Goal: Find specific page/section: Find specific page/section

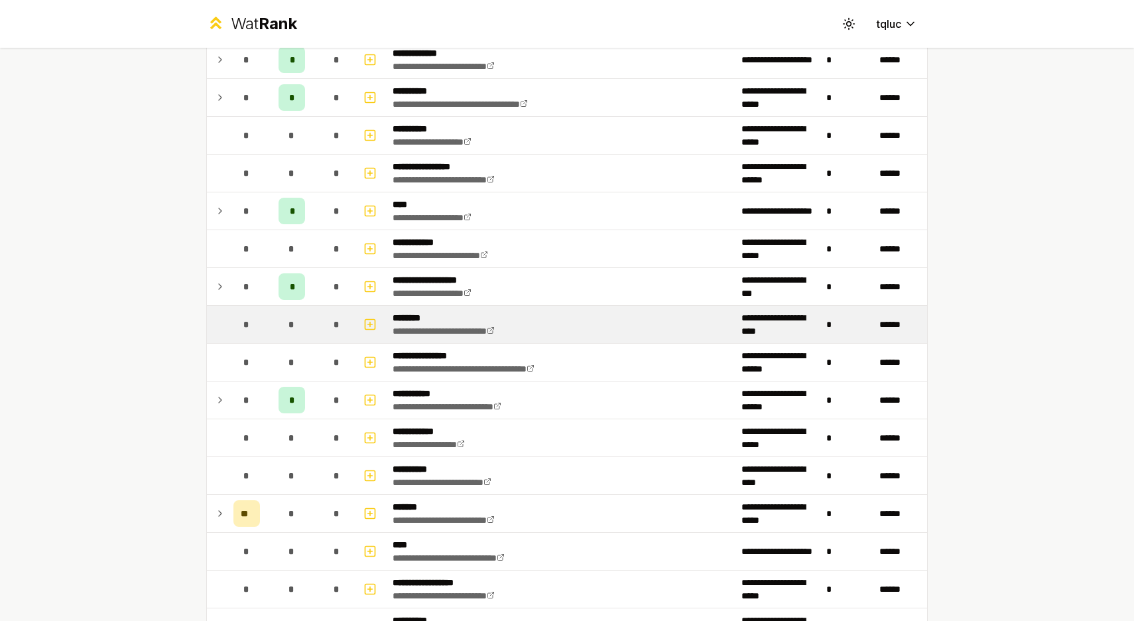
scroll to position [875, 0]
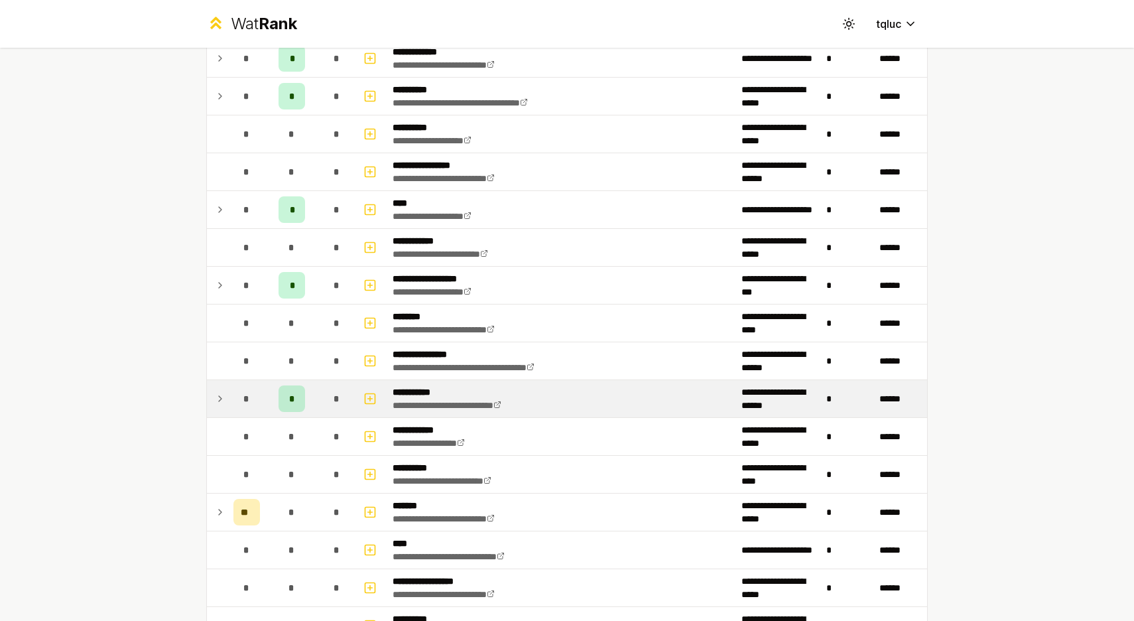
click at [224, 398] on icon at bounding box center [220, 398] width 11 height 16
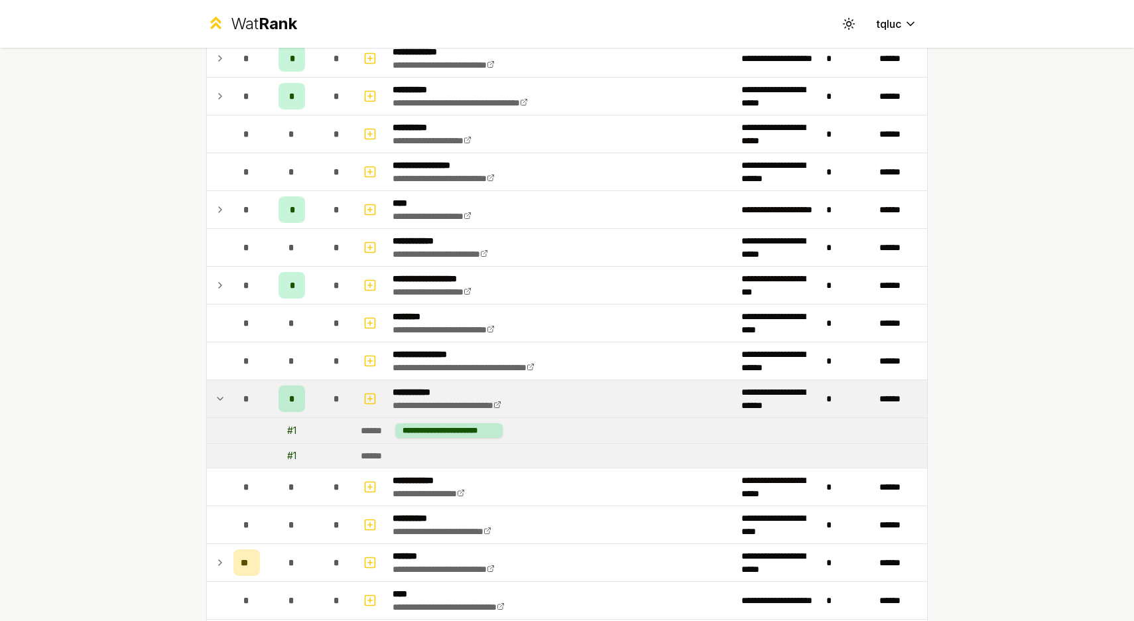
click at [228, 401] on td "*" at bounding box center [246, 398] width 37 height 37
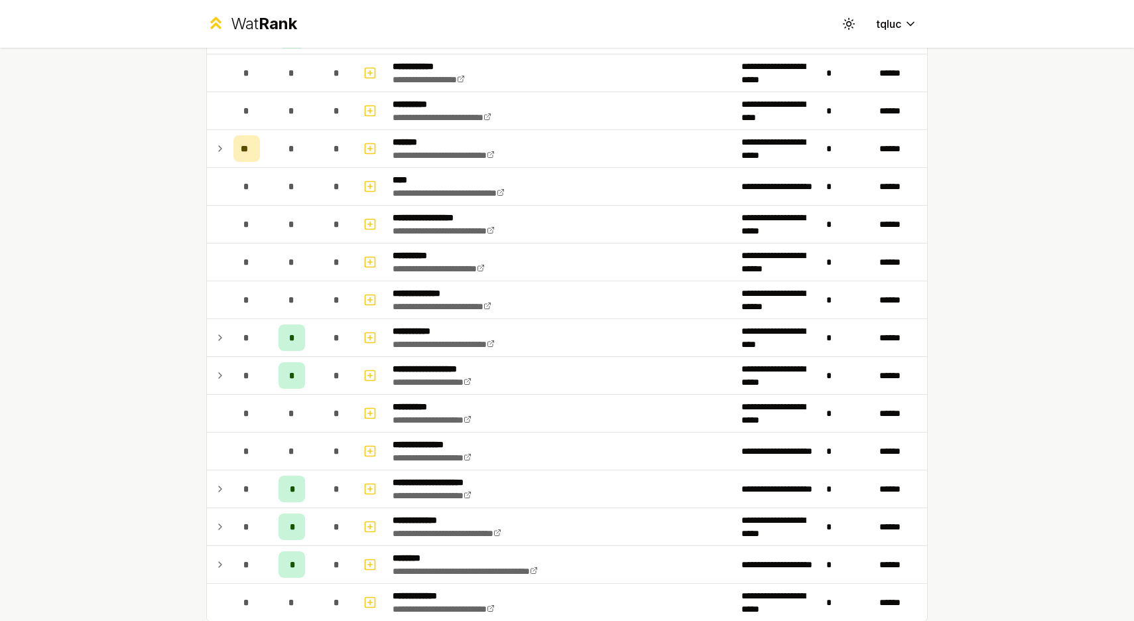
scroll to position [1240, 0]
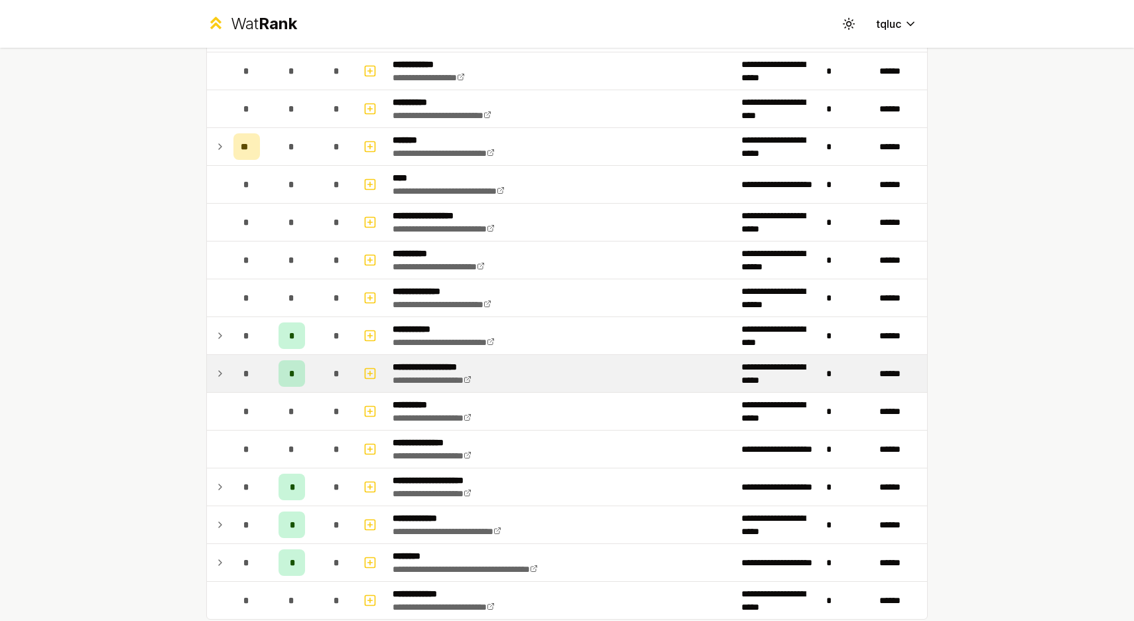
click at [211, 377] on td at bounding box center [217, 373] width 21 height 37
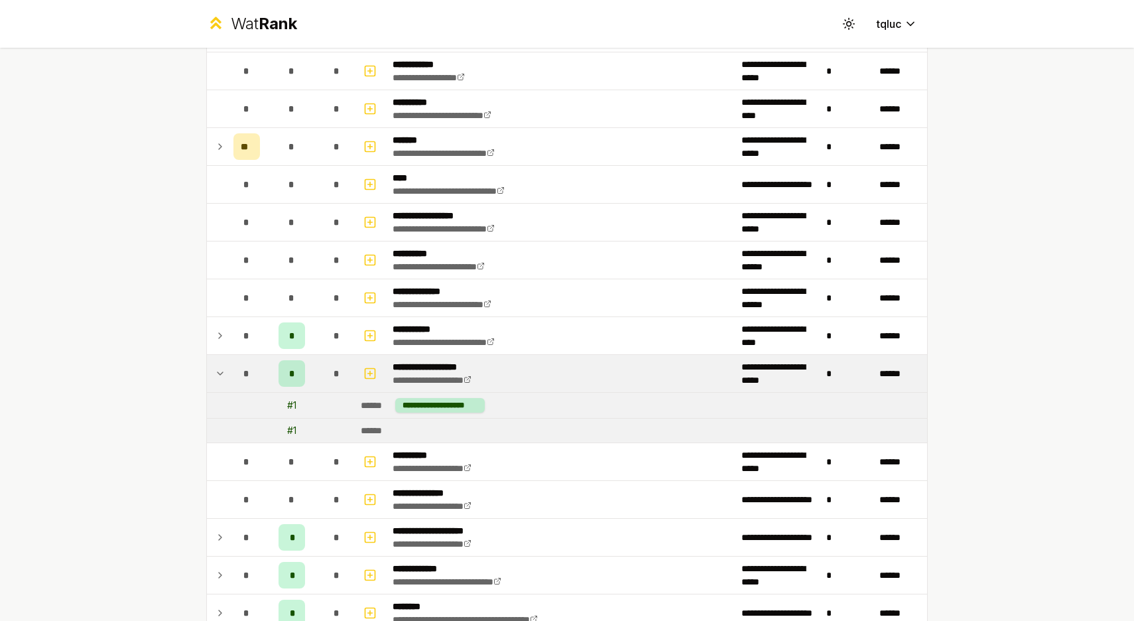
click at [217, 375] on icon at bounding box center [220, 373] width 11 height 16
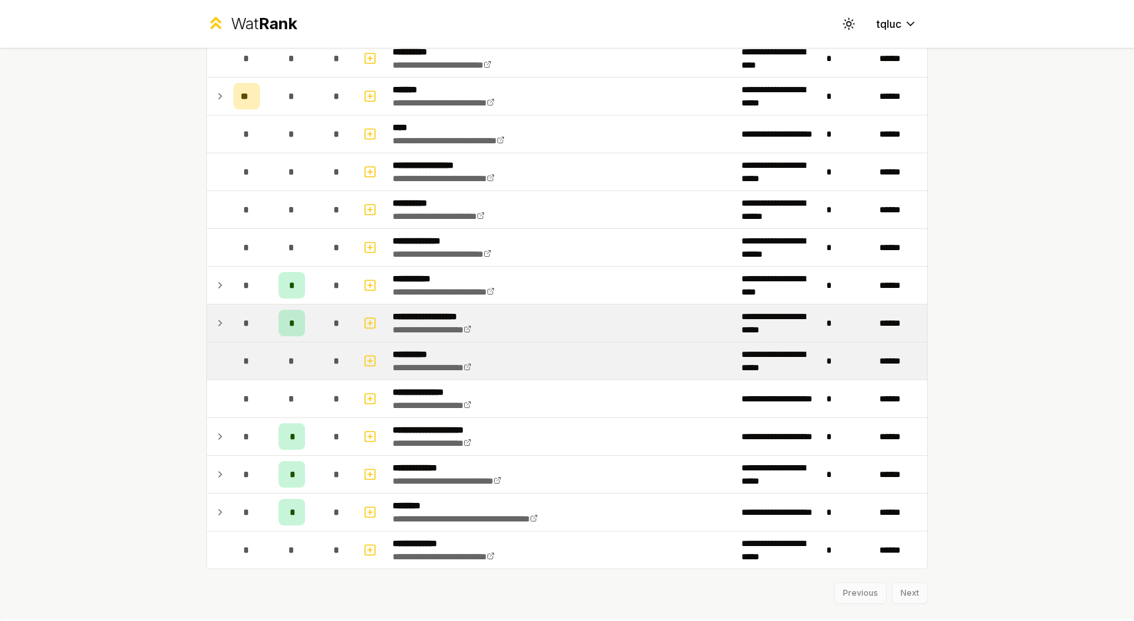
scroll to position [1292, 0]
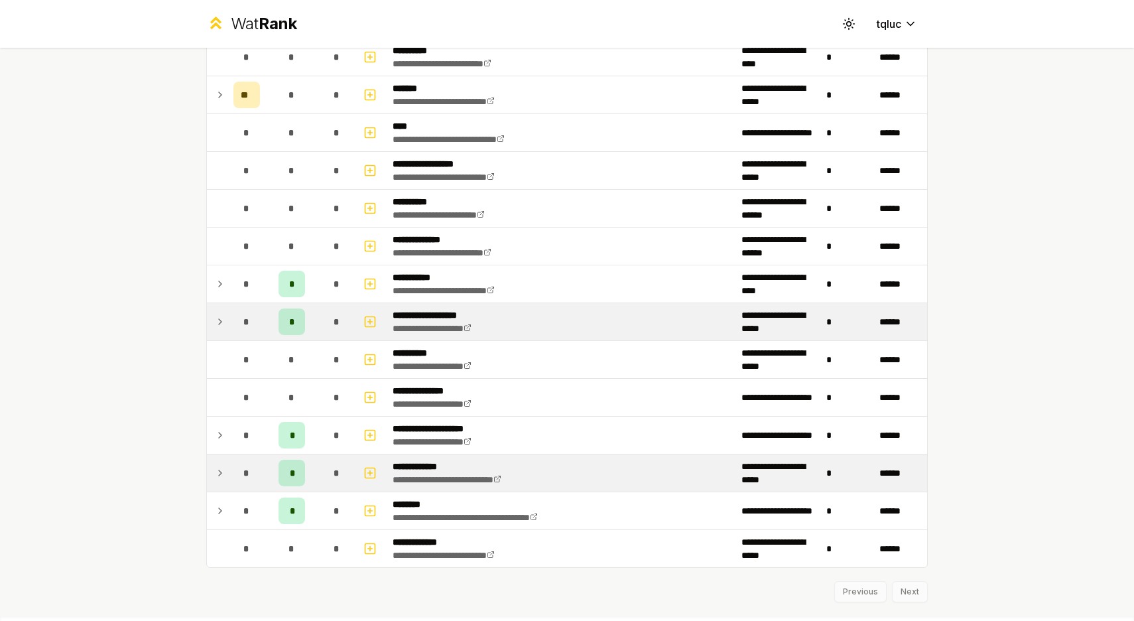
click at [223, 471] on icon at bounding box center [220, 473] width 11 height 16
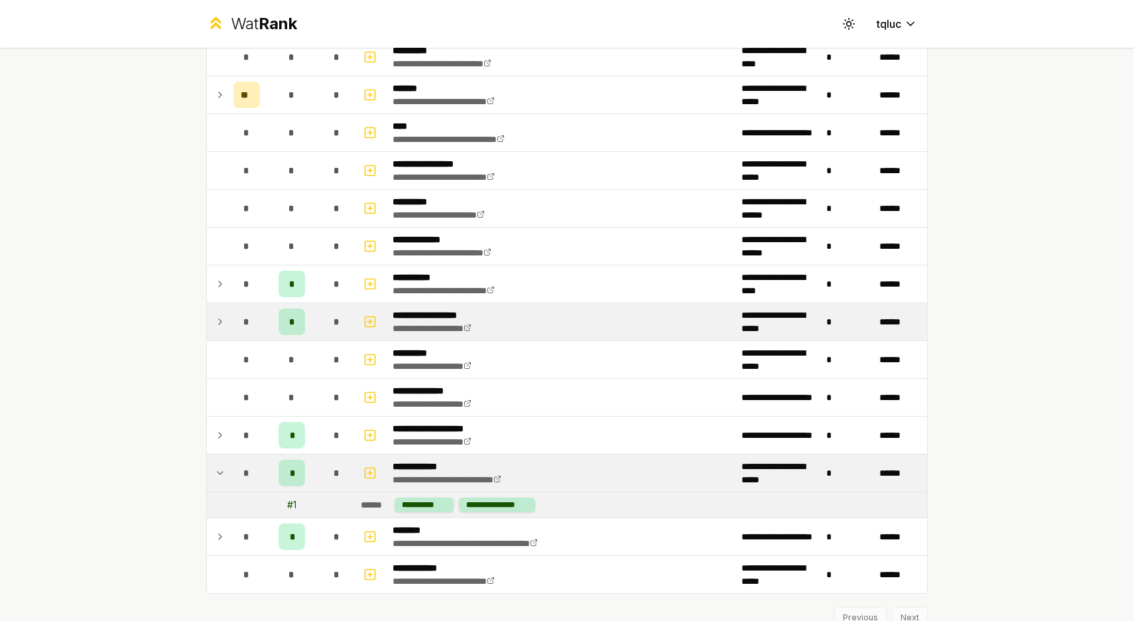
click at [223, 471] on icon at bounding box center [220, 473] width 11 height 16
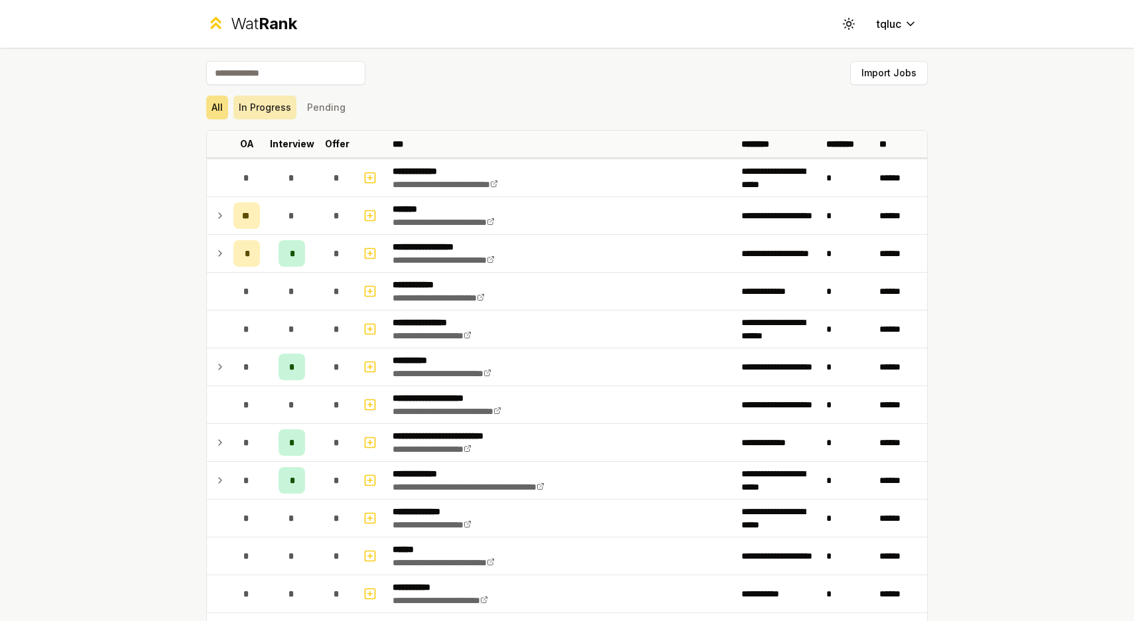
scroll to position [0, 0]
click at [284, 73] on input at bounding box center [285, 73] width 159 height 24
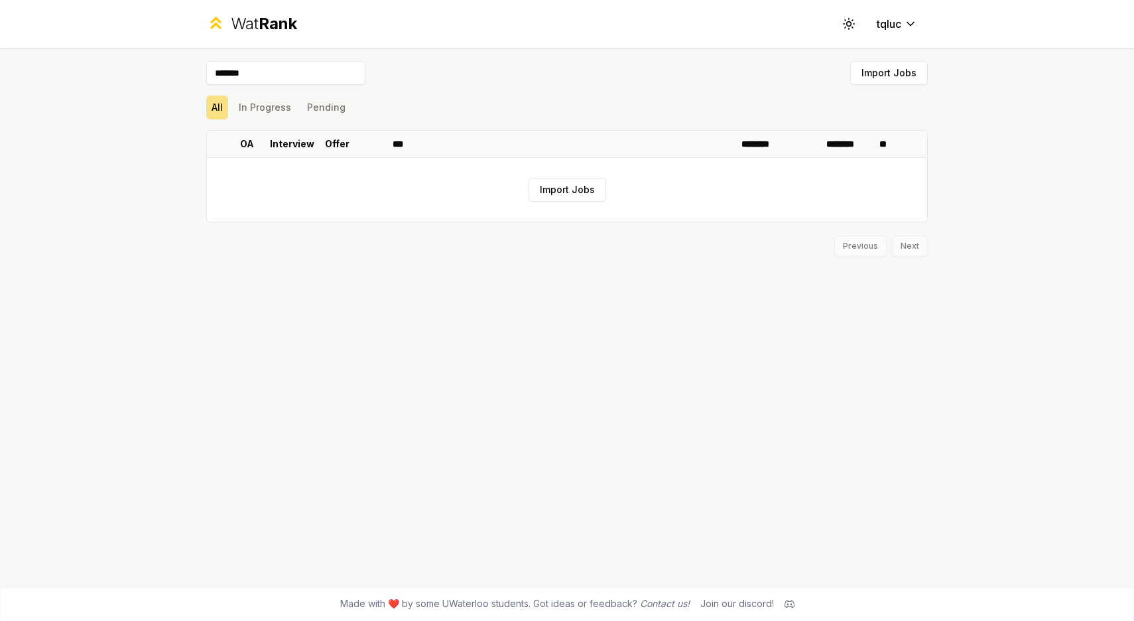
type input "********"
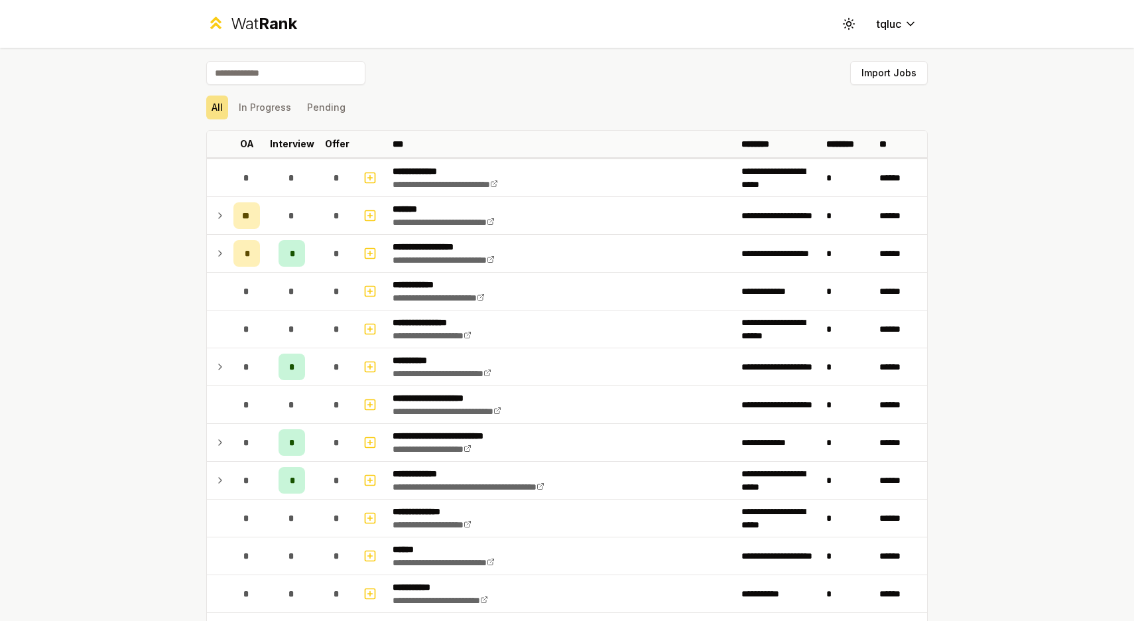
click at [252, 19] on div "Wat Rank" at bounding box center [264, 23] width 66 height 21
